Goal: Transaction & Acquisition: Book appointment/travel/reservation

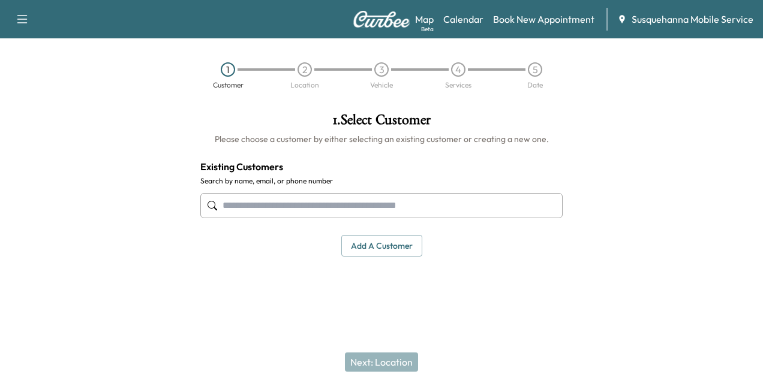
click at [494, 204] on input "text" at bounding box center [381, 205] width 362 height 25
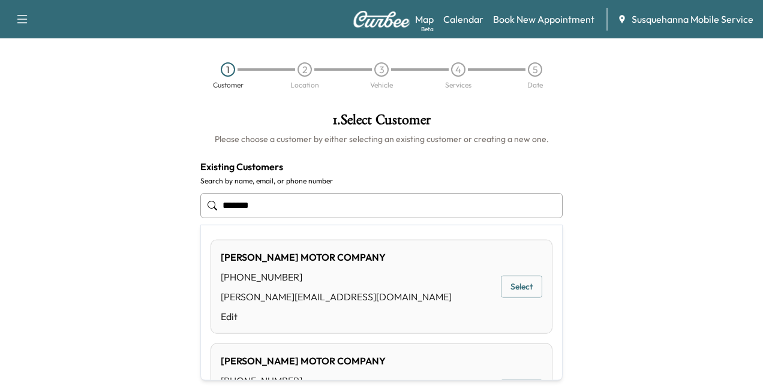
click at [526, 284] on button "Select" at bounding box center [521, 287] width 41 height 22
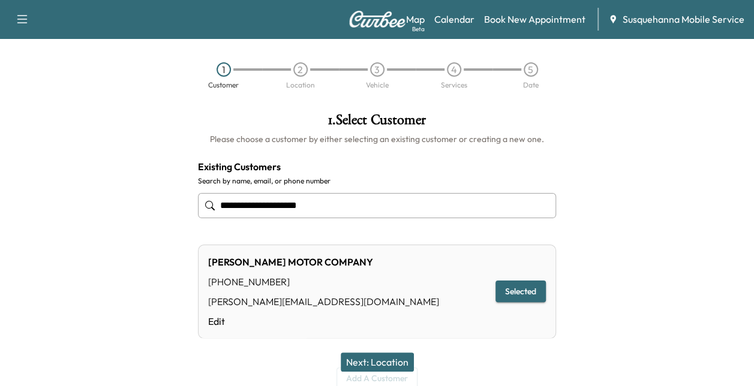
type input "**********"
click at [370, 355] on button "Next: Location" at bounding box center [377, 362] width 73 height 19
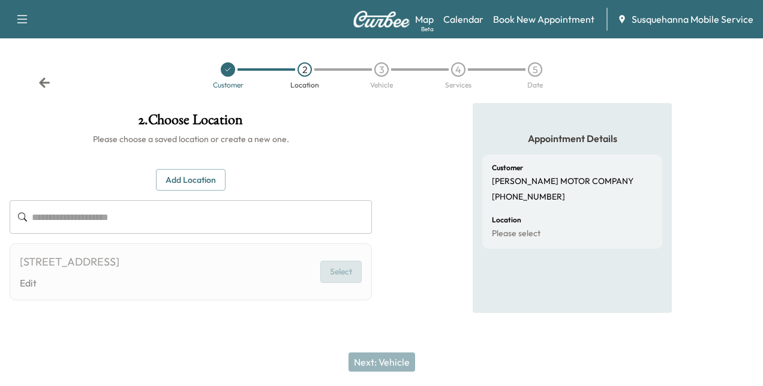
click at [330, 273] on button "Select" at bounding box center [340, 272] width 41 height 22
click at [338, 275] on button "Select" at bounding box center [340, 272] width 41 height 22
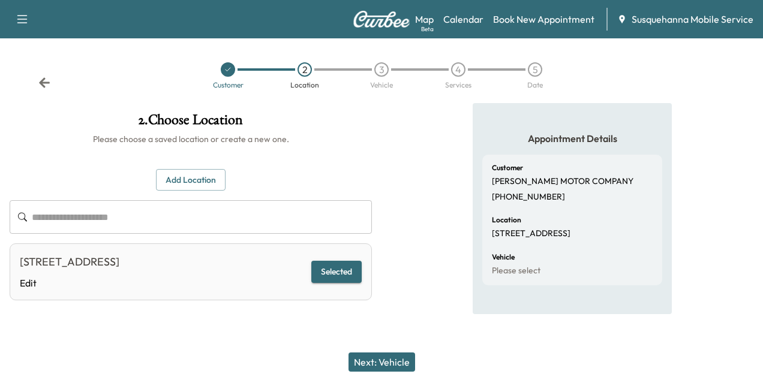
click at [375, 354] on button "Next: Vehicle" at bounding box center [381, 362] width 67 height 19
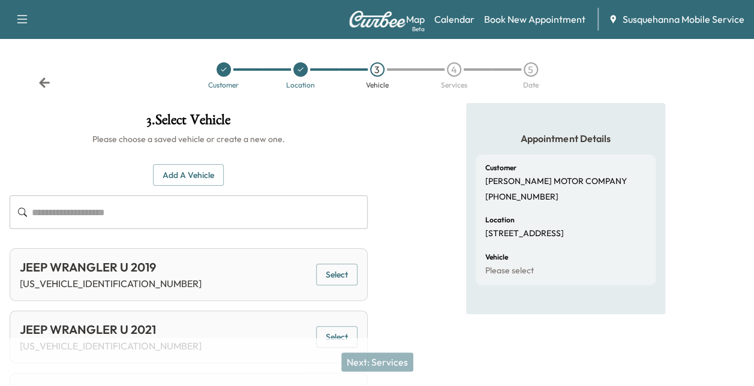
click at [219, 177] on button "Add a Vehicle" at bounding box center [188, 175] width 71 height 22
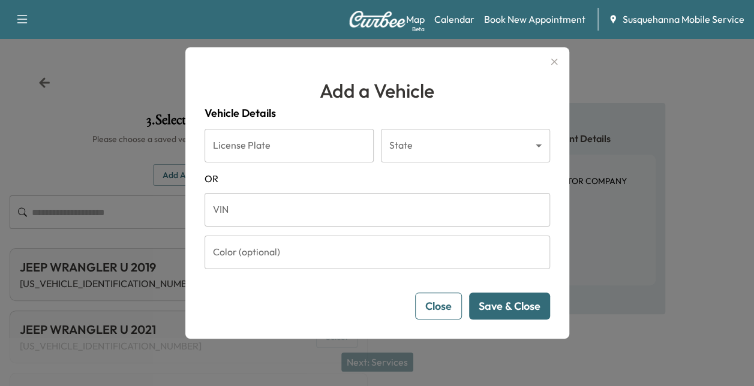
click at [450, 308] on button "Close" at bounding box center [438, 306] width 47 height 27
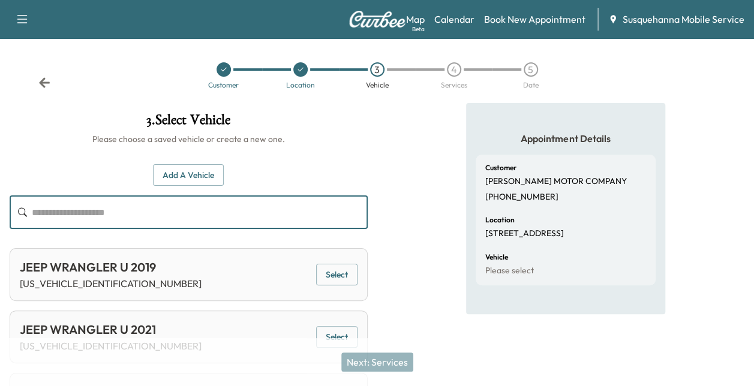
click at [291, 228] on input "text" at bounding box center [200, 212] width 336 height 34
paste input "**********"
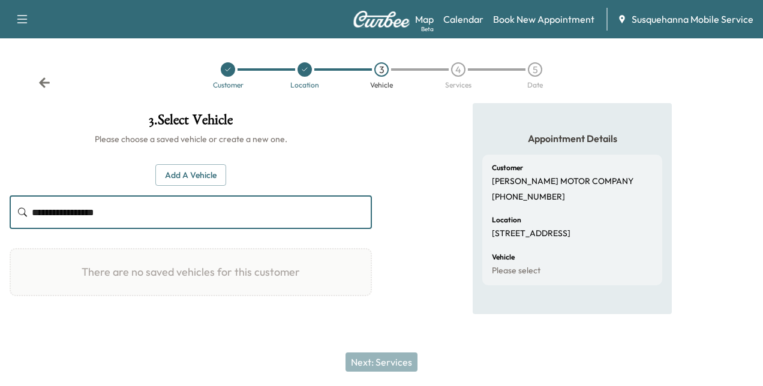
type input "**********"
click at [199, 174] on button "Add a Vehicle" at bounding box center [190, 175] width 71 height 22
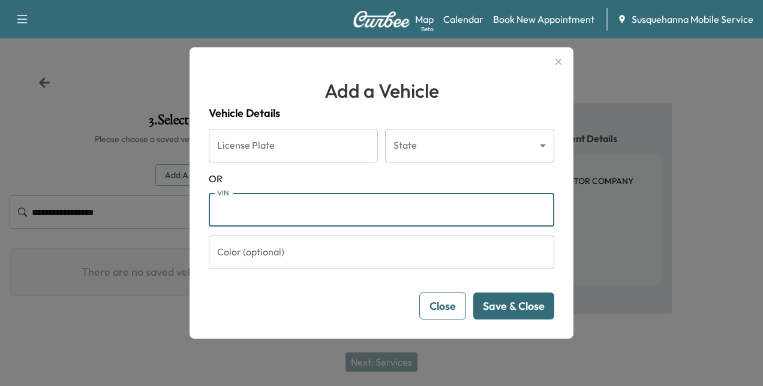
click at [313, 216] on input "VIN" at bounding box center [381, 210] width 345 height 34
paste input "**********"
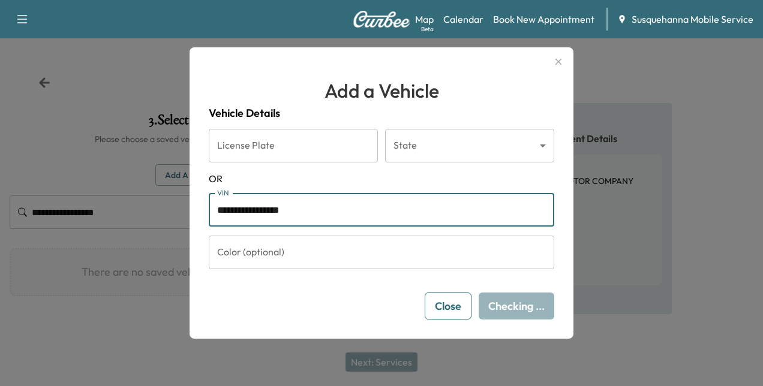
type input "**********"
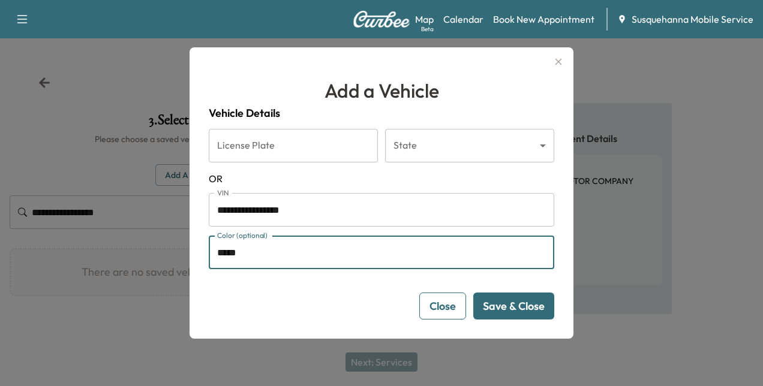
type input "*****"
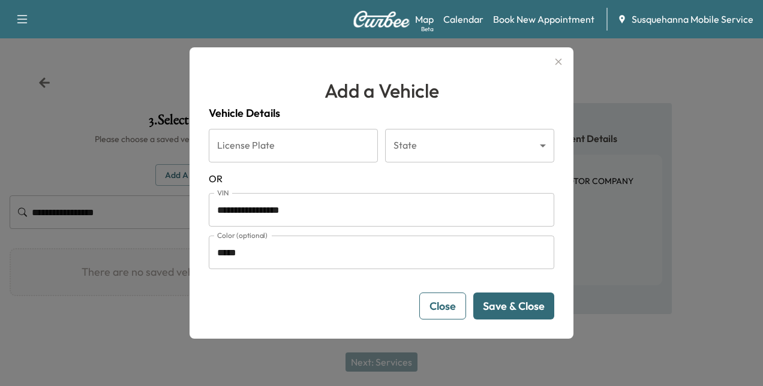
click at [510, 305] on button "Save & Close" at bounding box center [513, 306] width 81 height 27
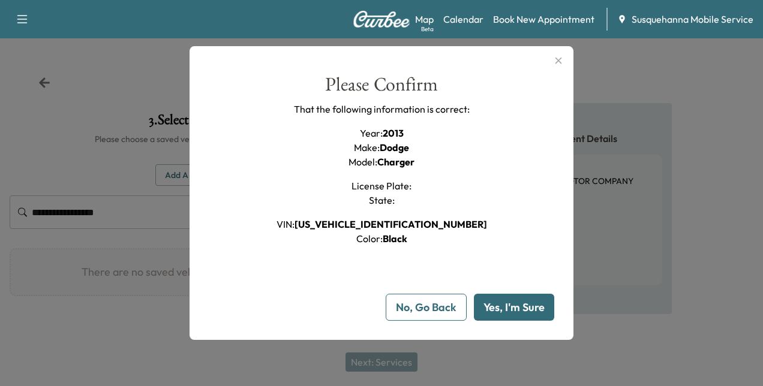
click at [510, 305] on button "Yes, I'm Sure" at bounding box center [514, 307] width 80 height 27
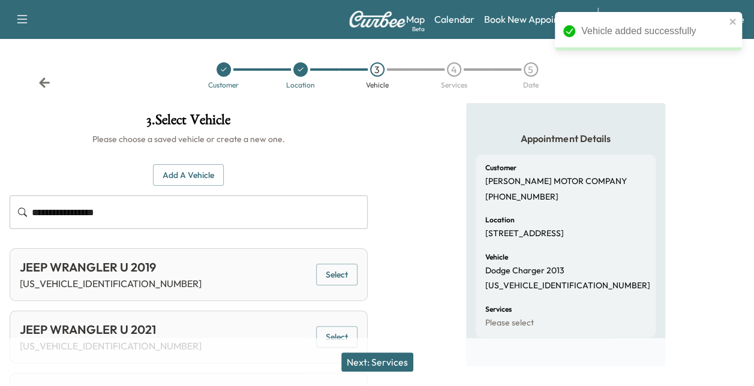
click at [395, 368] on button "Next: Services" at bounding box center [377, 362] width 72 height 19
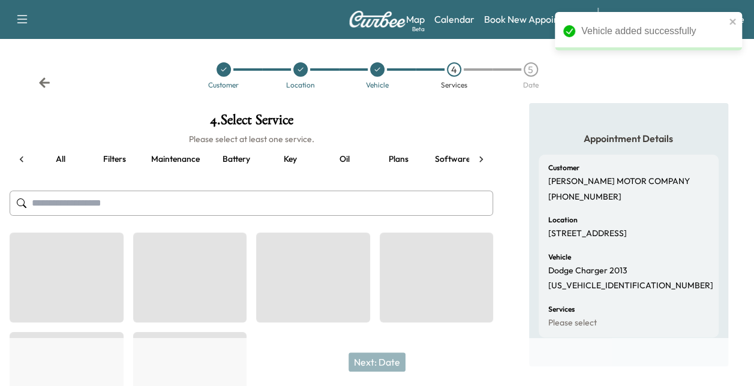
scroll to position [0, 158]
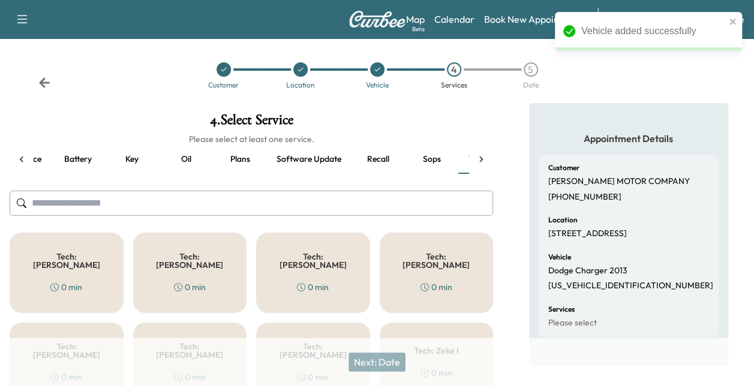
click at [376, 161] on button "Recall" at bounding box center [378, 159] width 54 height 29
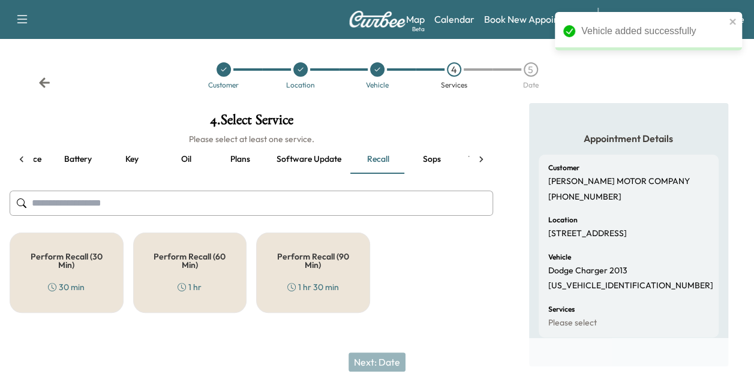
click at [83, 258] on h5 "Perform Recall (30 Min)" at bounding box center [66, 260] width 74 height 17
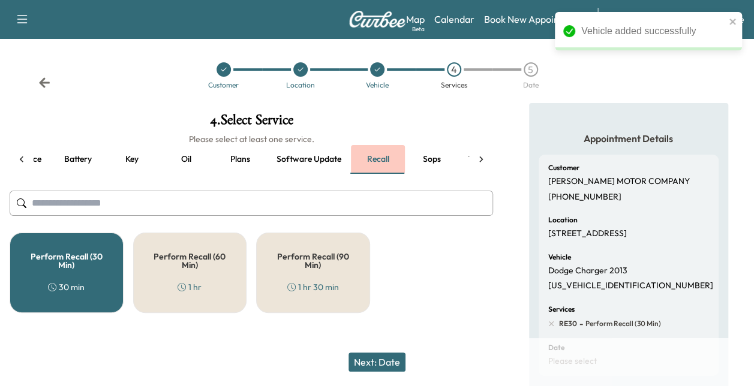
scroll to position [0, 206]
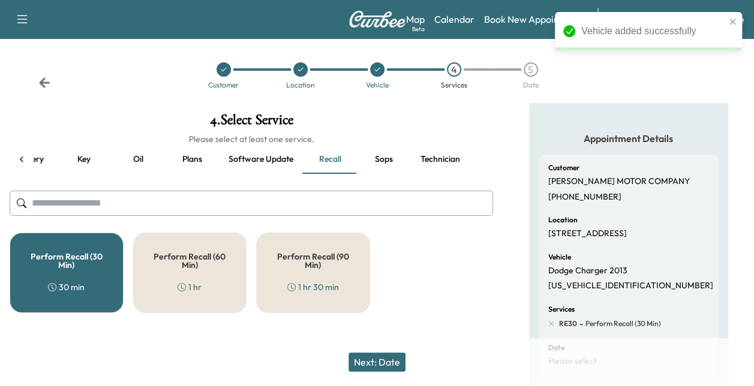
click at [431, 155] on button "Technician" at bounding box center [440, 159] width 59 height 29
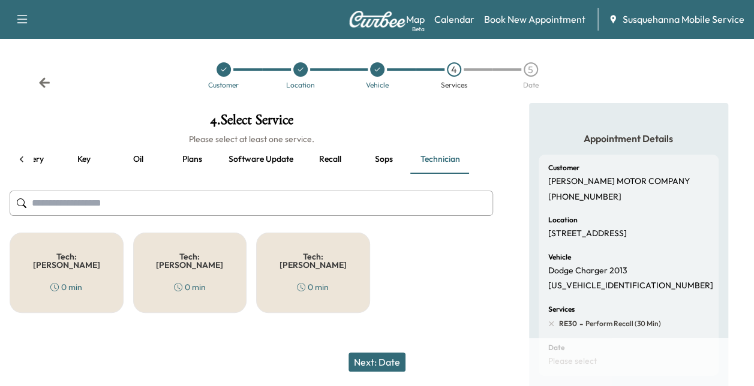
click at [98, 266] on div "Tech: Colton M 0 min" at bounding box center [67, 273] width 114 height 80
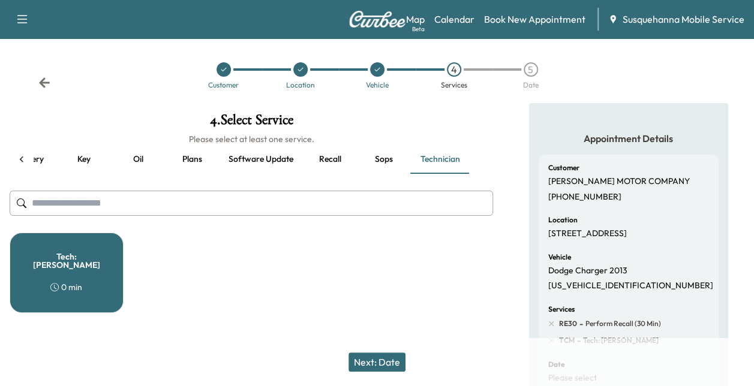
click at [378, 359] on button "Next: Date" at bounding box center [376, 362] width 57 height 19
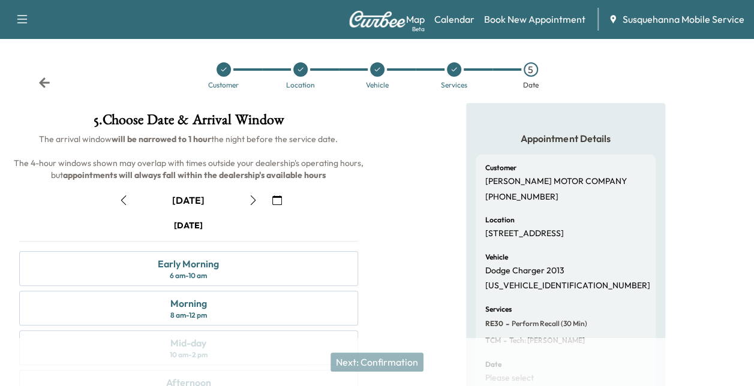
click at [122, 197] on icon "button" at bounding box center [124, 200] width 10 height 10
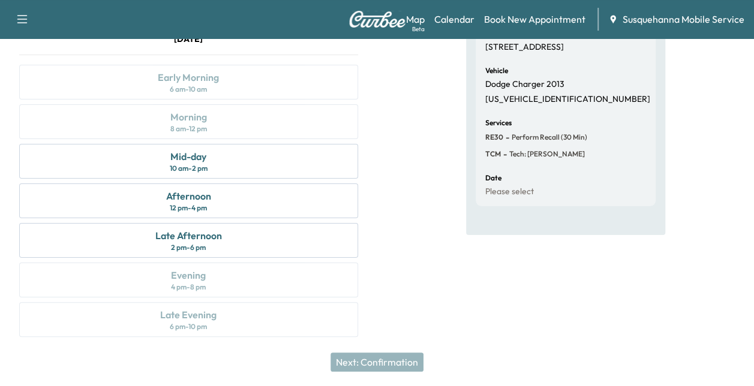
scroll to position [0, 0]
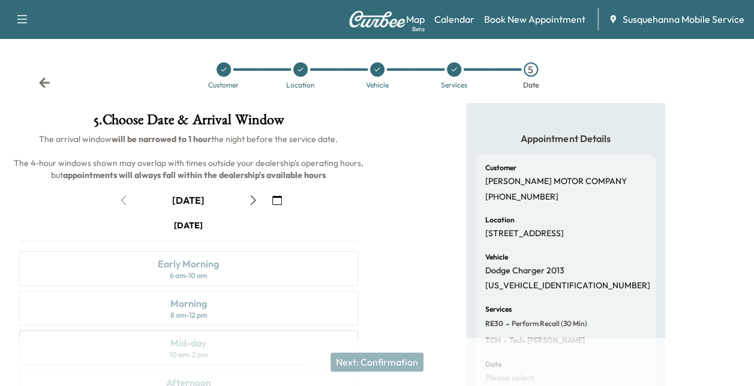
click at [47, 76] on div "Customer Location Vehicle Services 5 Date" at bounding box center [377, 75] width 754 height 55
click at [43, 83] on icon at bounding box center [44, 82] width 11 height 10
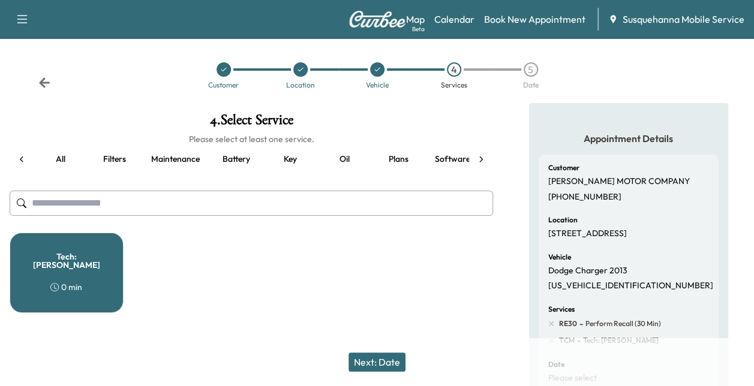
scroll to position [0, 158]
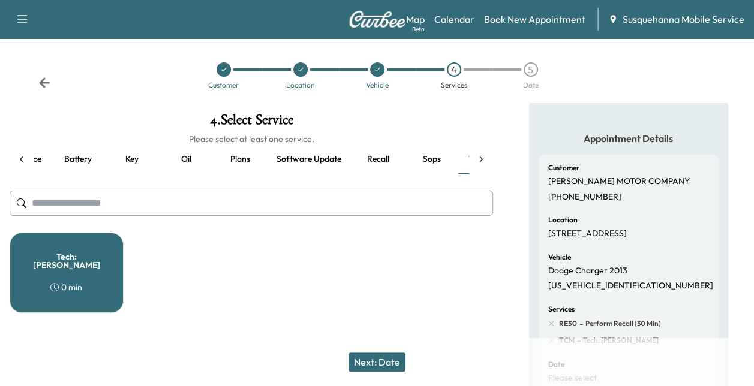
click at [43, 83] on icon at bounding box center [44, 82] width 11 height 10
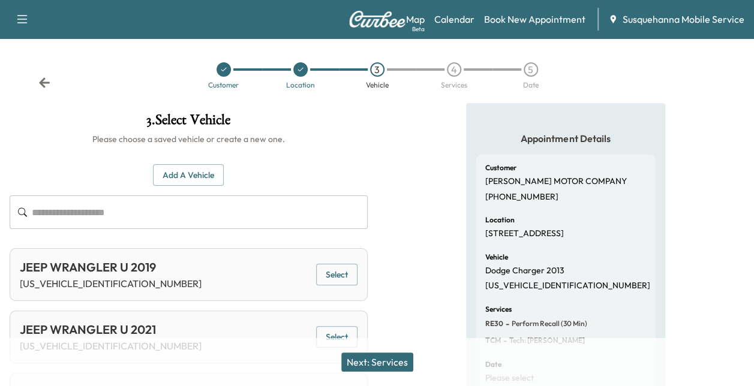
click at [204, 218] on input "text" at bounding box center [200, 212] width 336 height 34
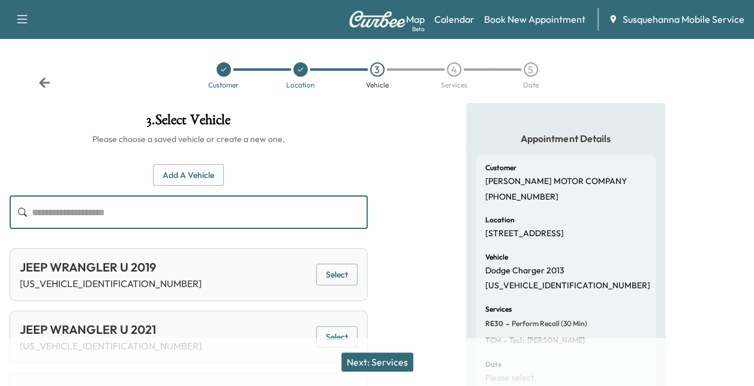
paste input "**********"
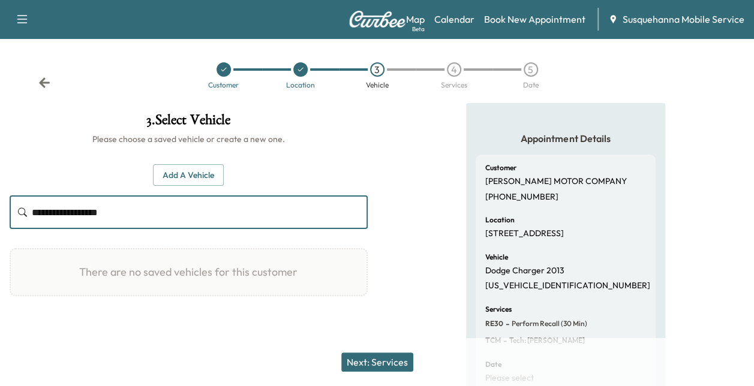
type input "**********"
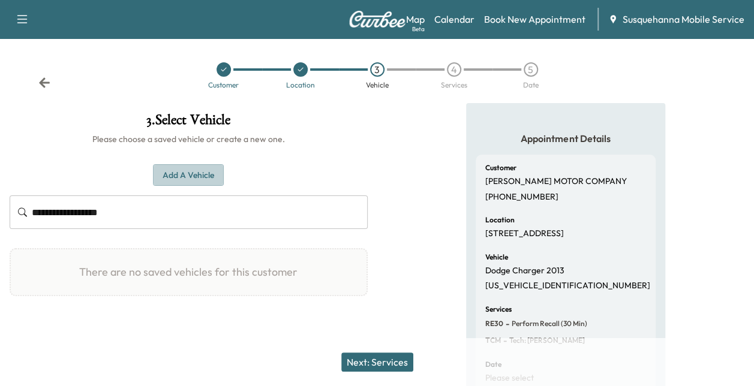
click at [190, 173] on button "Add a Vehicle" at bounding box center [188, 175] width 71 height 22
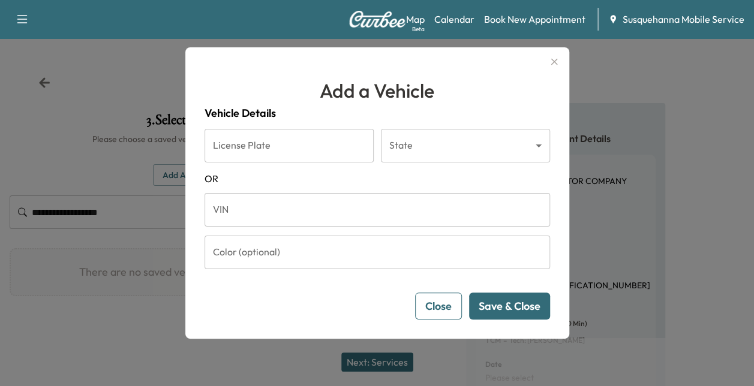
click at [287, 223] on input "VIN" at bounding box center [376, 210] width 345 height 34
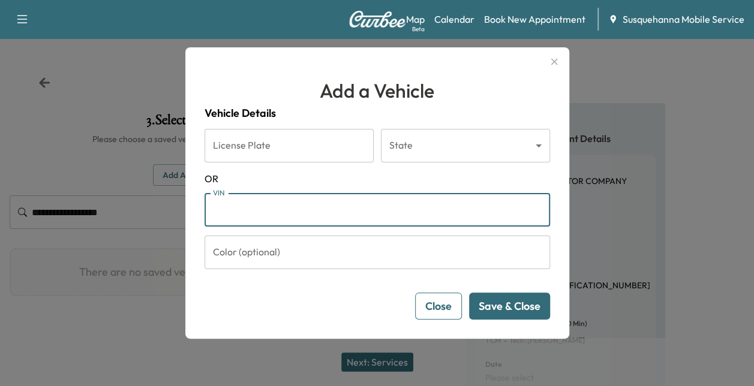
paste input "**********"
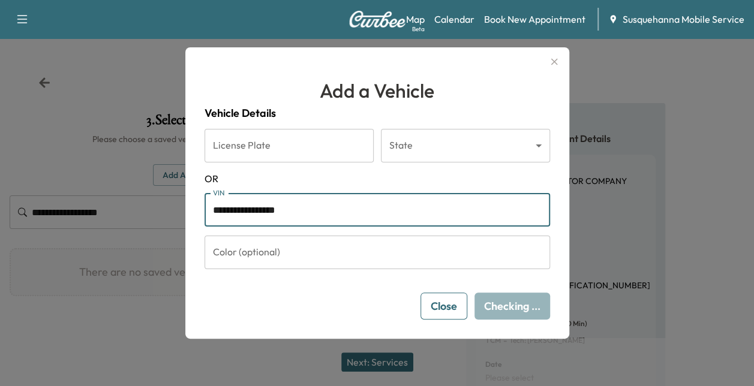
type input "**********"
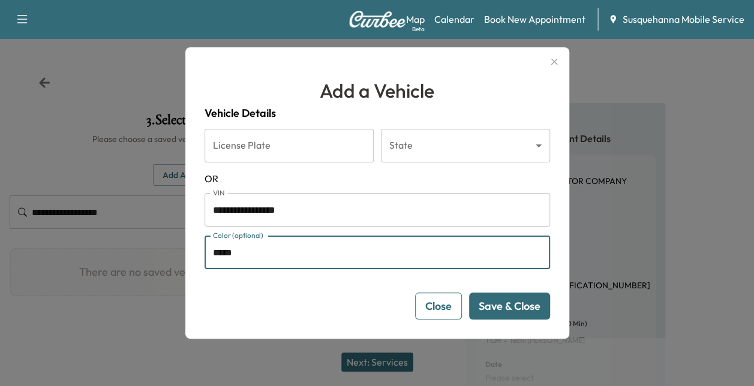
type input "*****"
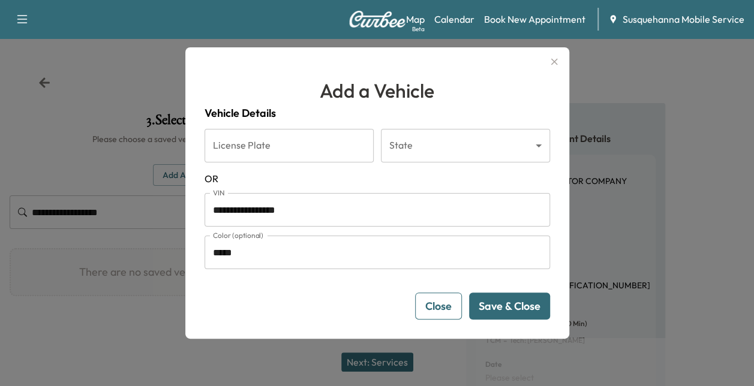
click at [543, 306] on button "Save & Close" at bounding box center [509, 306] width 81 height 27
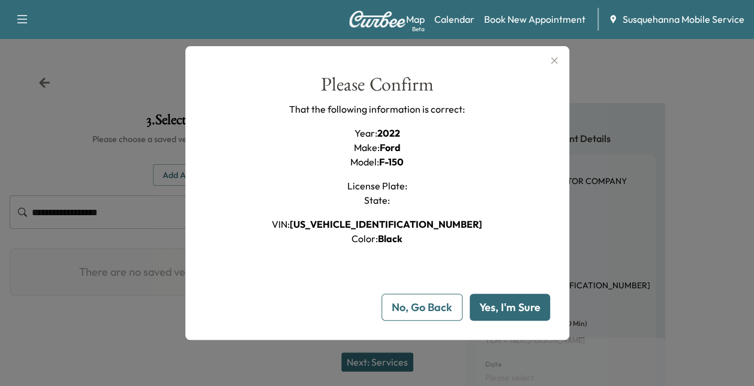
click at [531, 303] on button "Yes, I'm Sure" at bounding box center [510, 307] width 80 height 27
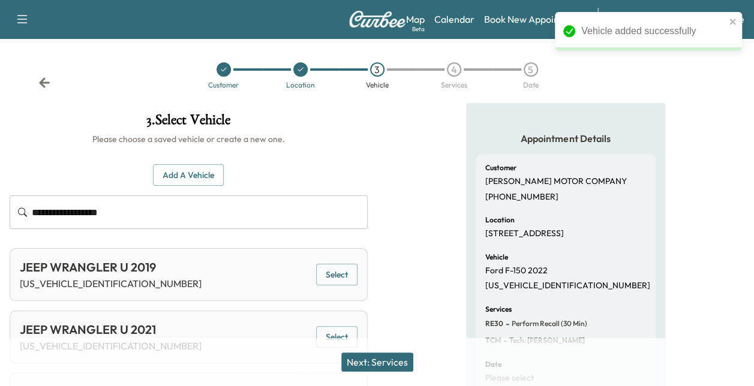
click at [399, 360] on button "Next: Services" at bounding box center [377, 362] width 72 height 19
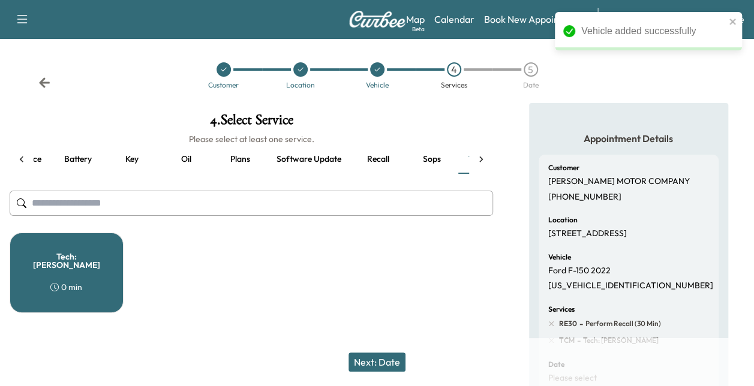
click at [413, 357] on div "Next: Date" at bounding box center [377, 362] width 754 height 48
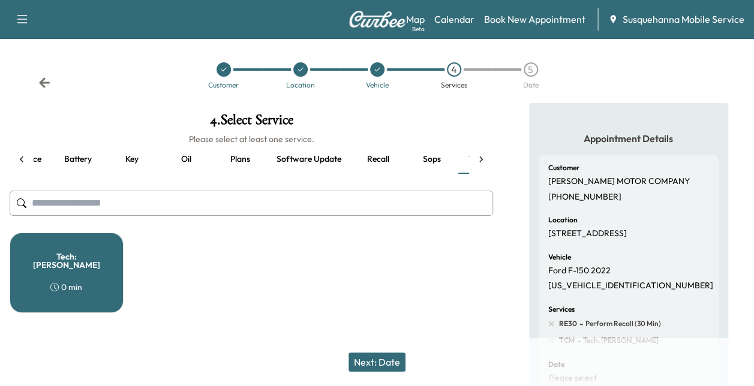
click at [359, 359] on button "Next: Date" at bounding box center [376, 362] width 57 height 19
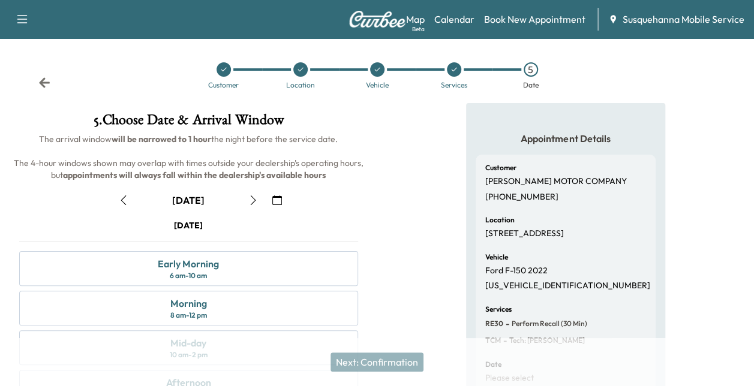
click at [120, 203] on icon "button" at bounding box center [124, 200] width 10 height 10
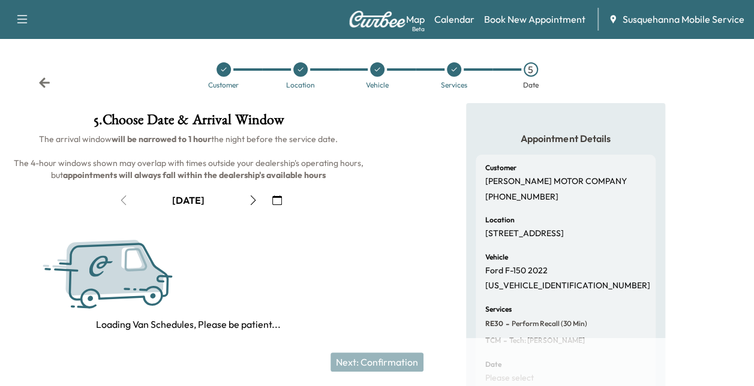
scroll to position [84, 0]
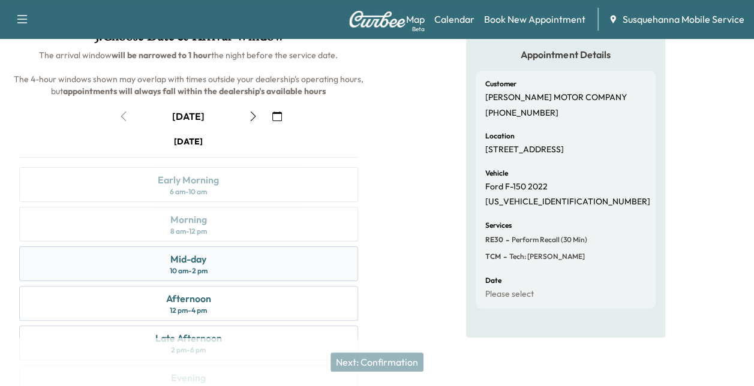
click at [266, 246] on div "Mid-day 10 am - 2 pm" at bounding box center [188, 263] width 339 height 35
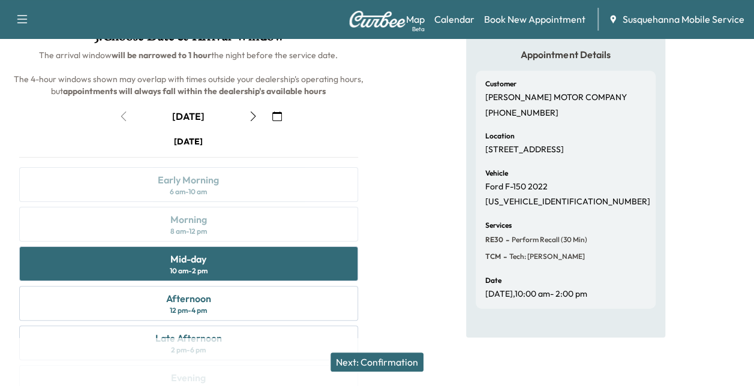
click at [397, 354] on button "Next: Confirmation" at bounding box center [376, 362] width 93 height 19
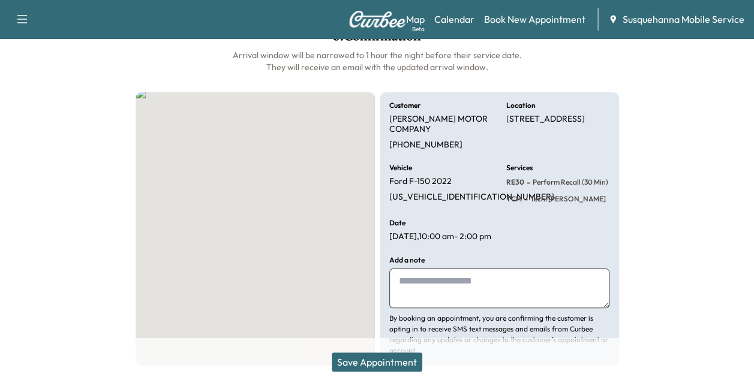
click at [397, 354] on button "Save Appointment" at bounding box center [377, 362] width 91 height 19
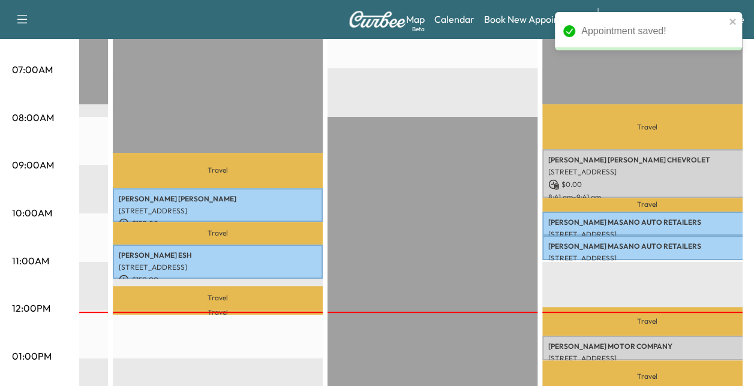
scroll to position [301, 0]
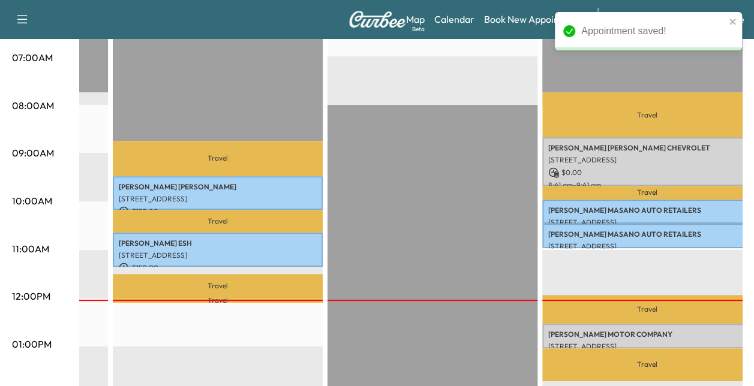
click at [685, 330] on p "[PERSON_NAME] MOTOR COMPANY" at bounding box center [647, 335] width 198 height 10
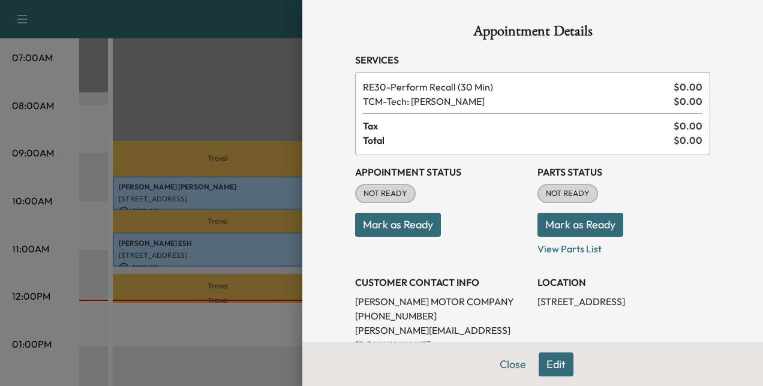
click at [548, 216] on button "Mark as Ready" at bounding box center [580, 225] width 86 height 24
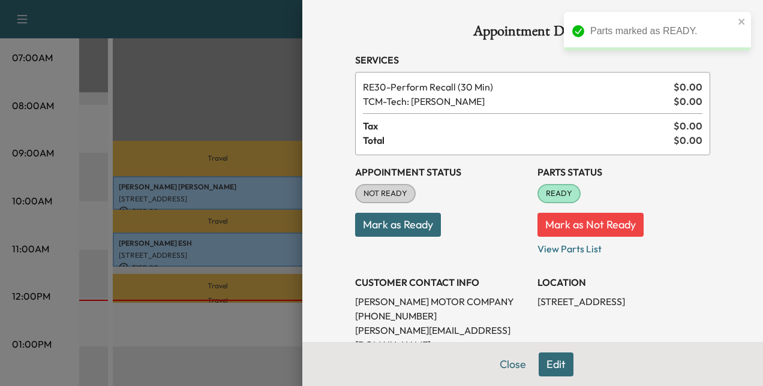
click at [408, 225] on button "Mark as Ready" at bounding box center [398, 225] width 86 height 24
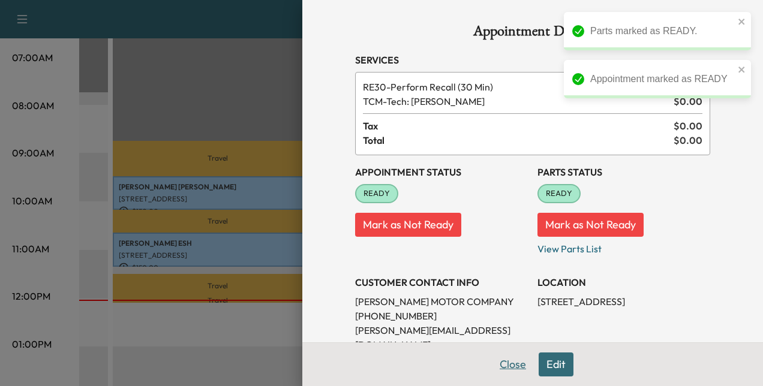
click at [503, 359] on button "Close" at bounding box center [513, 365] width 42 height 24
